Goal: Task Accomplishment & Management: Complete application form

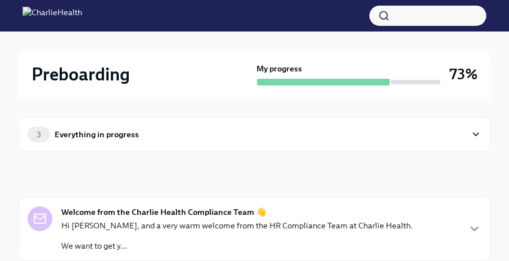
click at [380, 135] on div "3 Everything in progress" at bounding box center [247, 134] width 438 height 16
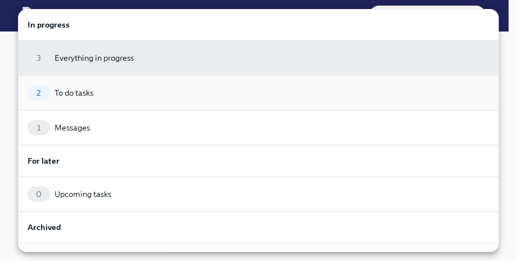
click at [157, 88] on div "2 To do tasks" at bounding box center [259, 93] width 462 height 16
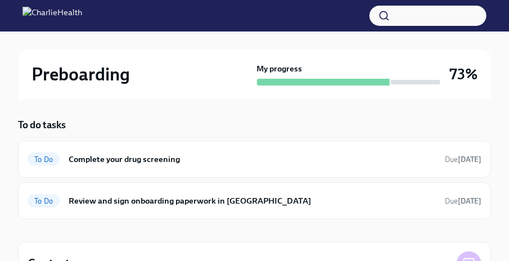
scroll to position [61, 0]
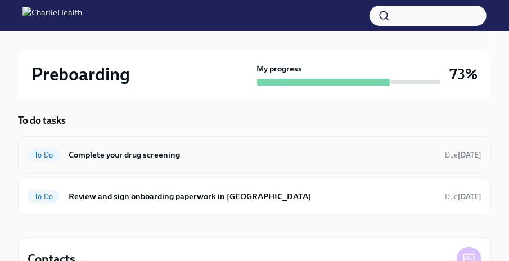
click at [151, 148] on h6 "Complete your drug screening" at bounding box center [252, 154] width 367 height 12
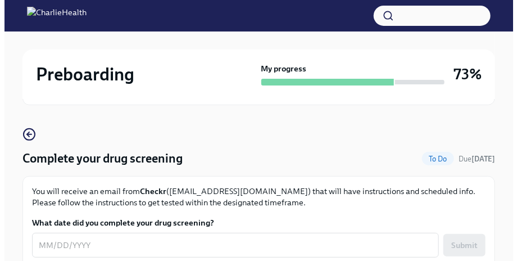
scroll to position [24, 0]
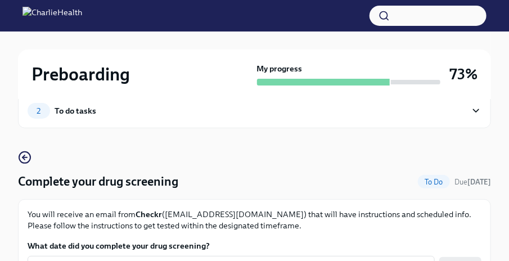
click at [301, 122] on div "2 To do tasks" at bounding box center [254, 110] width 473 height 35
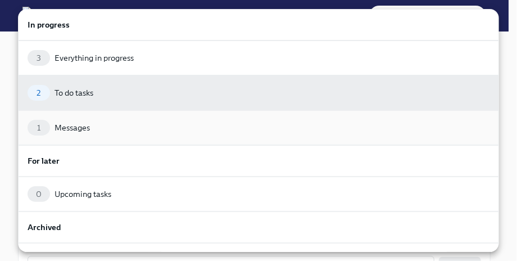
click at [187, 128] on div "1 Messages" at bounding box center [259, 128] width 462 height 16
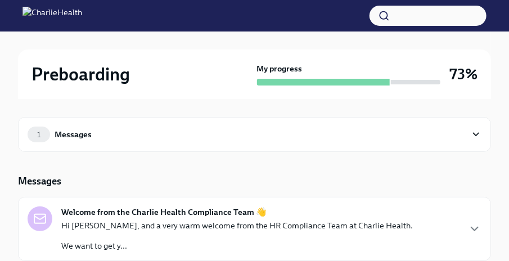
click at [479, 130] on icon at bounding box center [475, 134] width 11 height 11
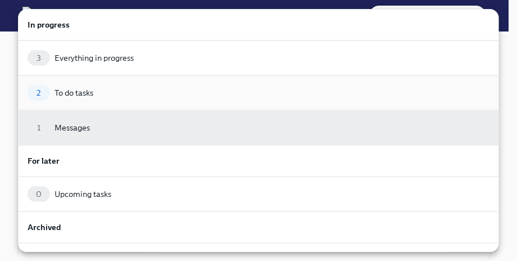
click at [215, 88] on div "2 To do tasks" at bounding box center [259, 93] width 462 height 16
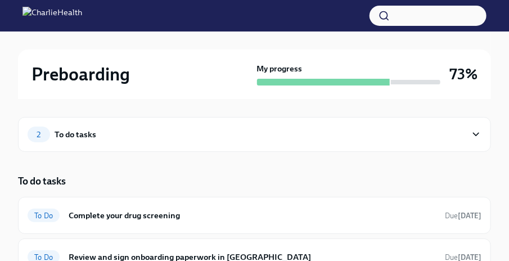
click at [242, 130] on div "2 To do tasks" at bounding box center [247, 134] width 438 height 16
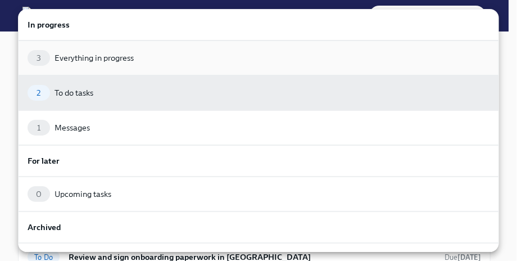
click at [117, 60] on div "Everything in progress" at bounding box center [94, 57] width 79 height 11
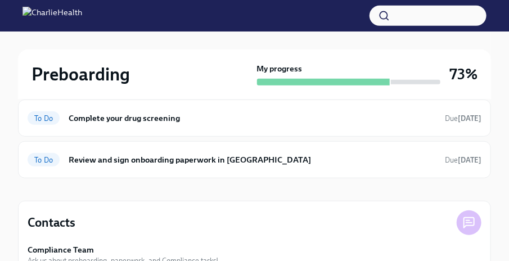
scroll to position [223, 0]
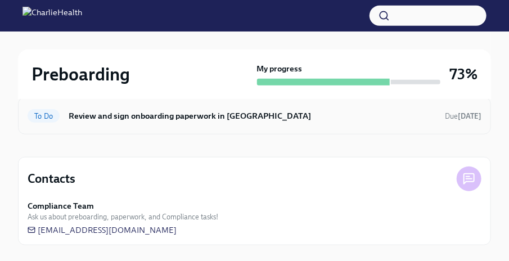
click at [102, 112] on h6 "Review and sign onboarding paperwork in [GEOGRAPHIC_DATA]" at bounding box center [252, 116] width 367 height 12
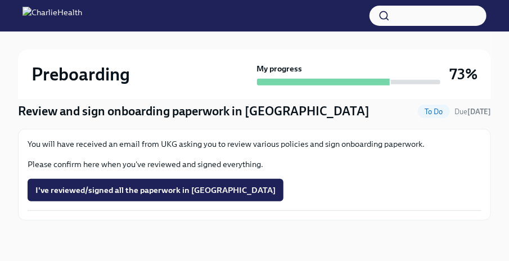
scroll to position [93, 0]
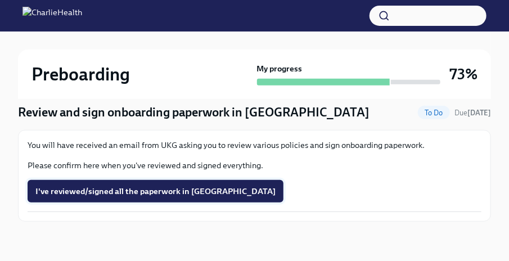
click at [90, 188] on span "I've reviewed/signed all the paperwork in [GEOGRAPHIC_DATA]" at bounding box center [155, 190] width 240 height 11
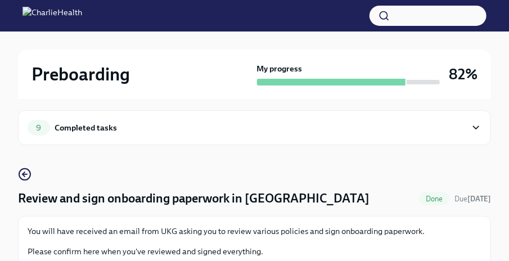
scroll to position [0, 0]
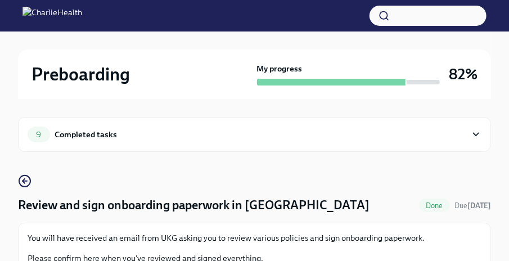
click at [201, 143] on div "9 Completed tasks" at bounding box center [254, 134] width 473 height 35
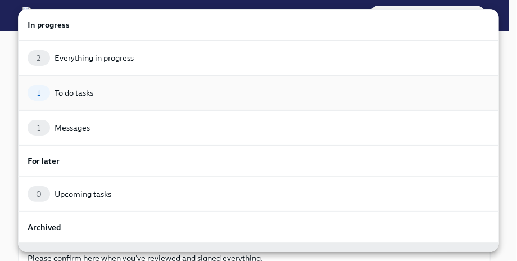
click at [122, 91] on div "1 To do tasks" at bounding box center [259, 93] width 462 height 16
